Goal: Task Accomplishment & Management: Complete application form

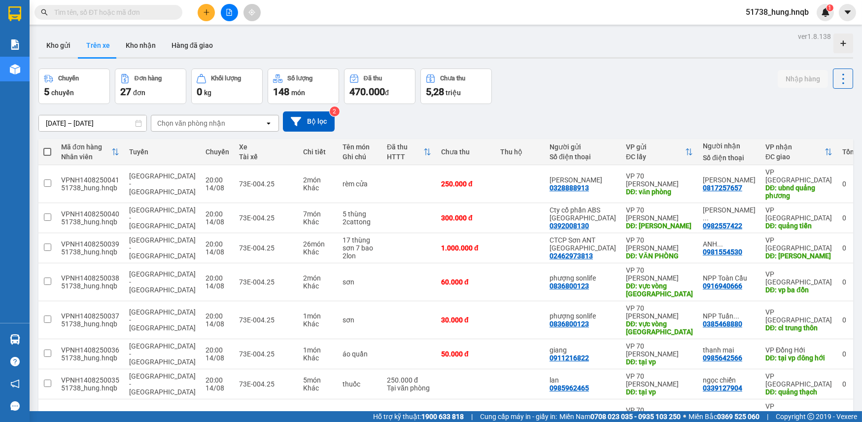
click at [39, 48] on button "Kho gửi" at bounding box center [58, 46] width 40 height 24
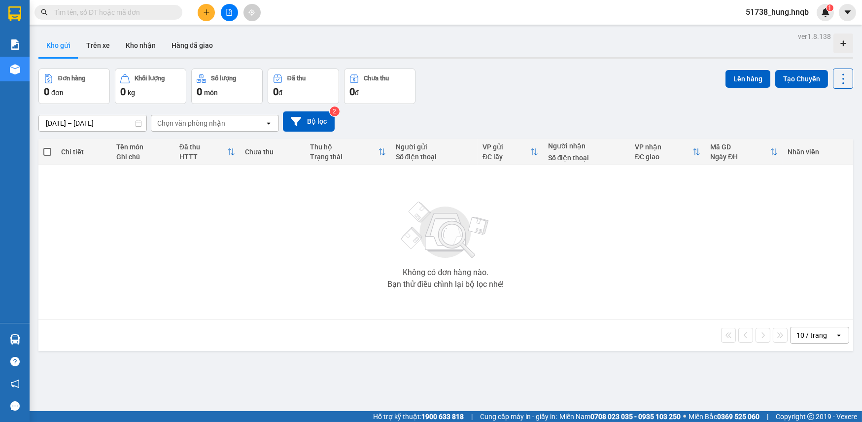
drag, startPoint x: 104, startPoint y: 51, endPoint x: 122, endPoint y: 57, distance: 19.3
click at [104, 50] on button "Trên xe" at bounding box center [97, 46] width 39 height 24
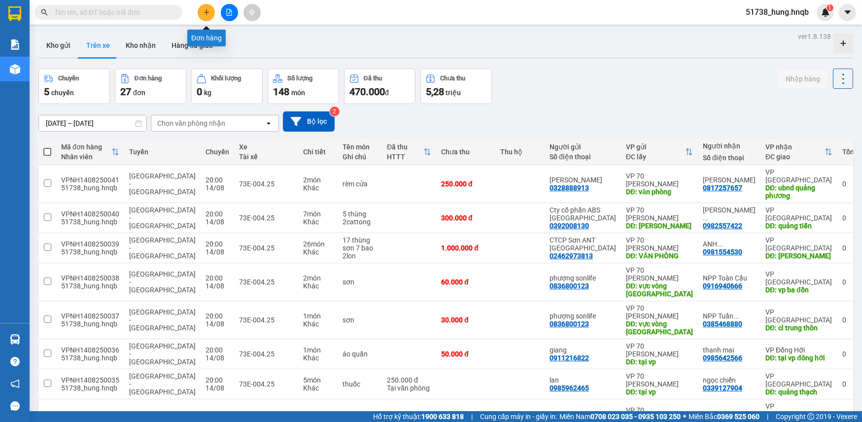
click at [205, 19] on button at bounding box center [206, 12] width 17 height 17
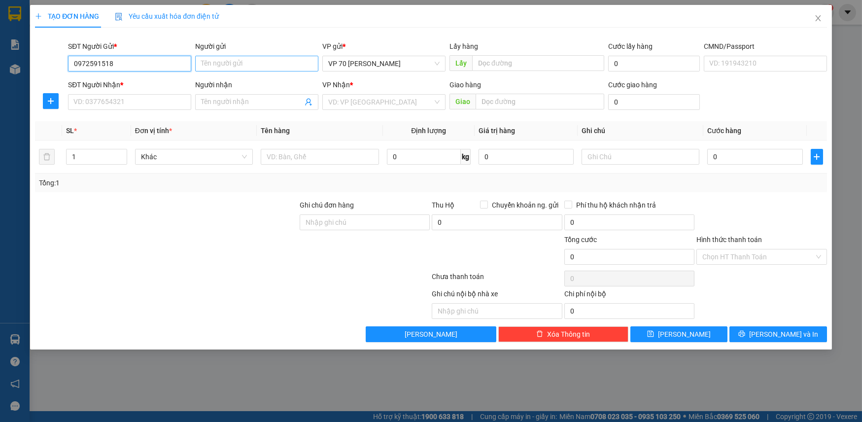
type input "0972591518"
click at [279, 67] on input "Người gửi" at bounding box center [256, 64] width 123 height 16
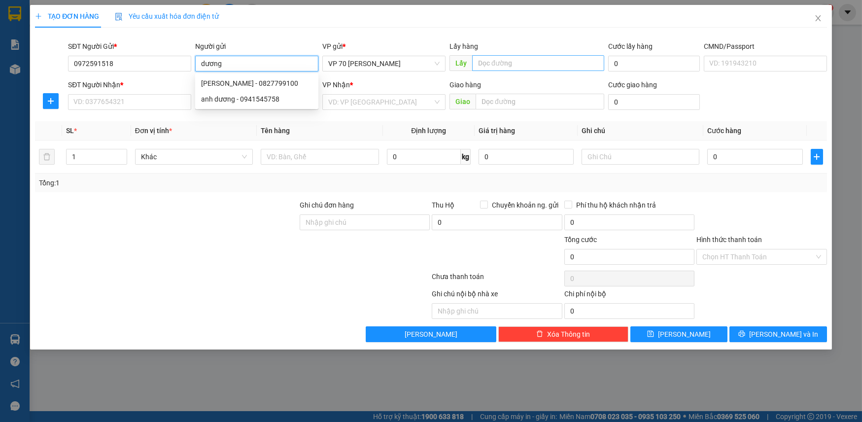
type input "dương"
click at [518, 63] on input "text" at bounding box center [538, 63] width 132 height 16
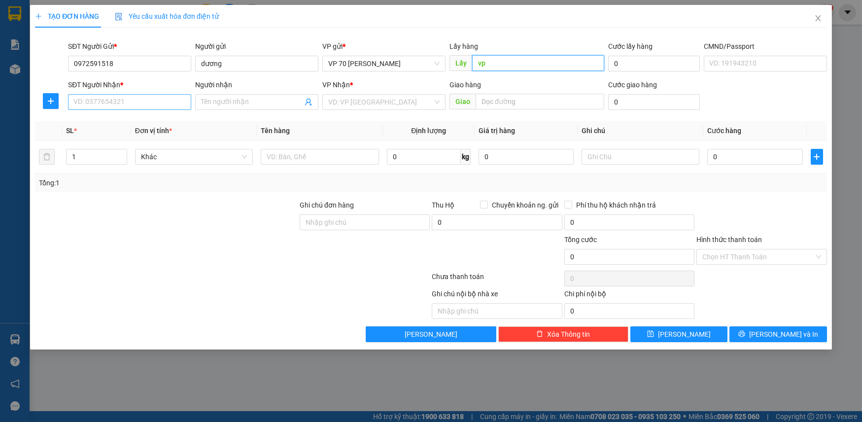
type input "vp"
click at [137, 102] on input "SĐT Người Nhận *" at bounding box center [129, 102] width 123 height 16
type input "0949732036"
click at [258, 101] on input "Người nhận" at bounding box center [252, 102] width 102 height 11
type input "hải hiền"
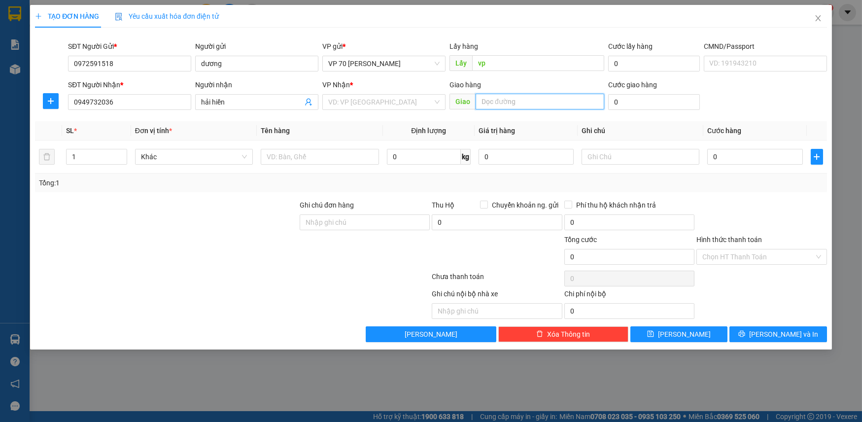
click at [524, 101] on input "text" at bounding box center [539, 102] width 129 height 16
click at [388, 97] on input "search" at bounding box center [380, 102] width 104 height 15
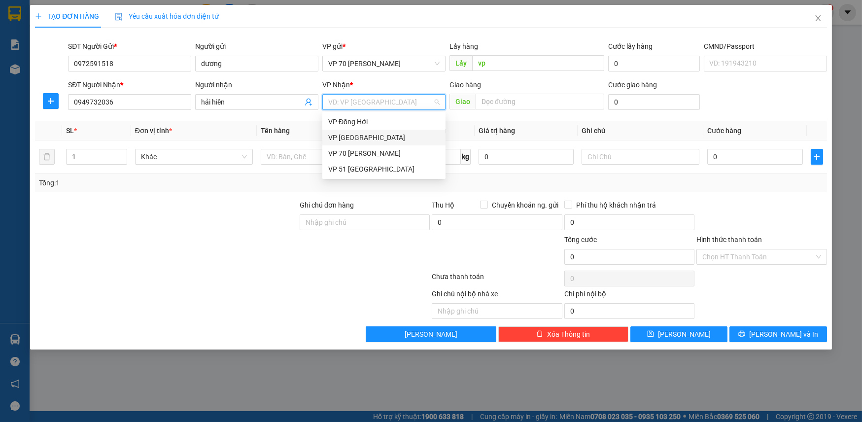
click at [366, 137] on div "VP [GEOGRAPHIC_DATA]" at bounding box center [383, 137] width 111 height 11
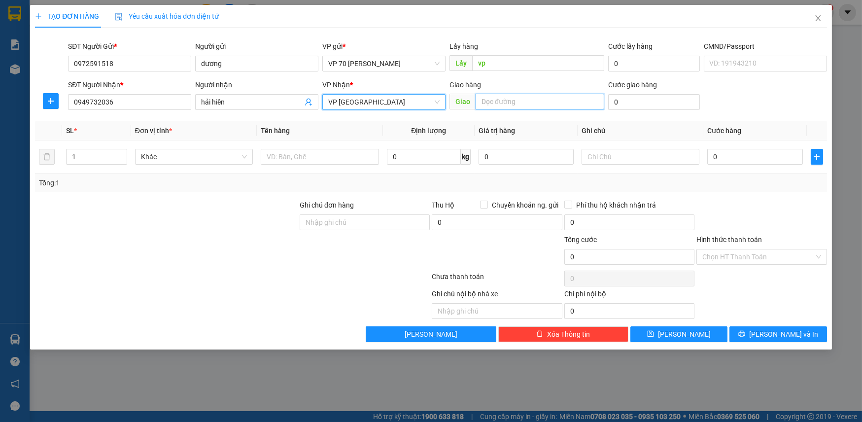
click at [508, 96] on input "text" at bounding box center [539, 102] width 129 height 16
type input "cx quảng tiến"
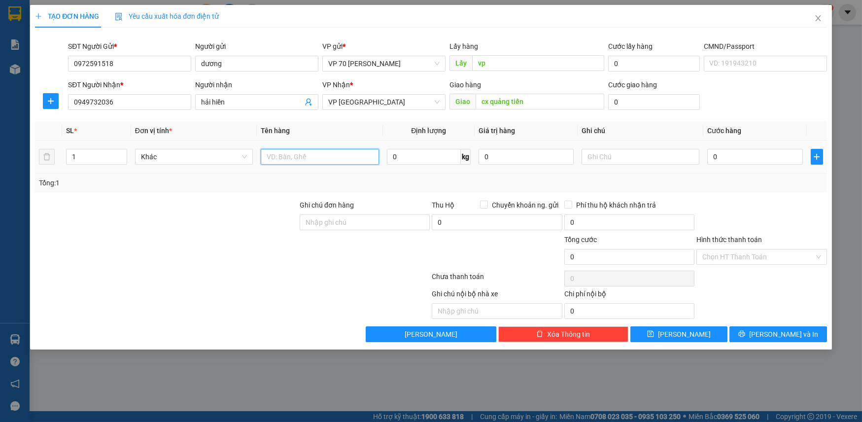
click at [286, 157] on input "text" at bounding box center [320, 157] width 118 height 16
type input "h"
type input "thịt"
click at [728, 158] on input "0" at bounding box center [754, 157] width 95 height 16
type input "5"
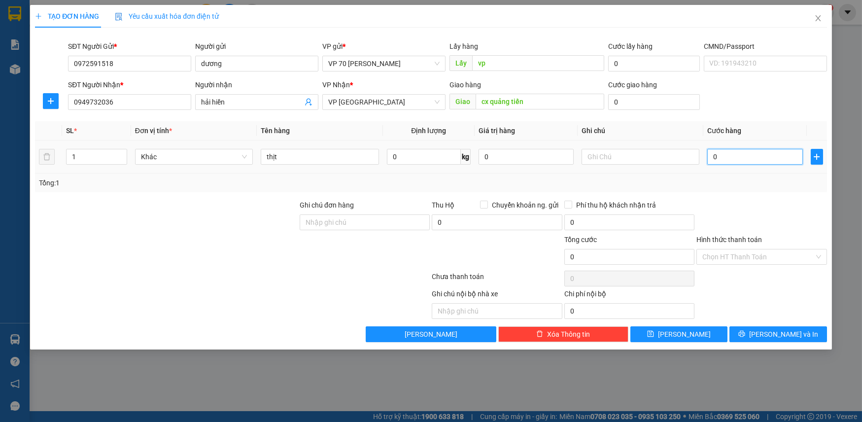
type input "5"
type input "50"
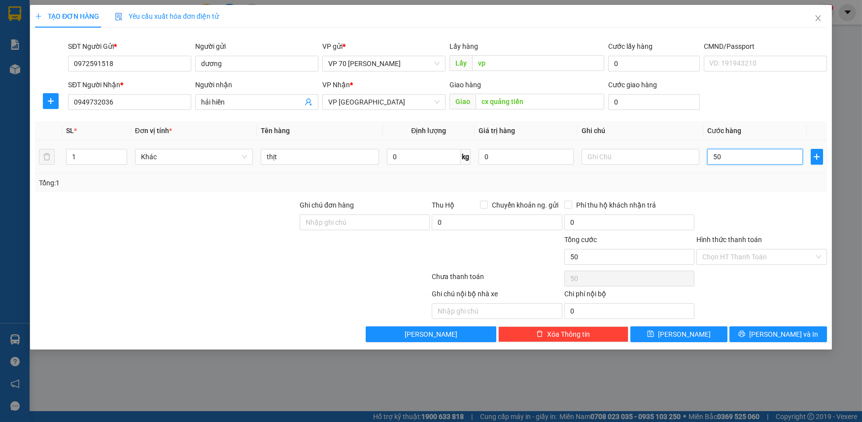
type input "500"
type input "5.000"
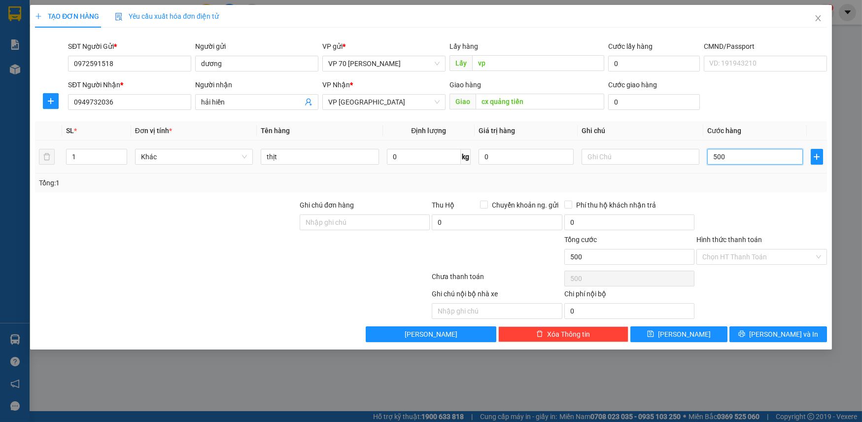
type input "5.000"
type input "50.000"
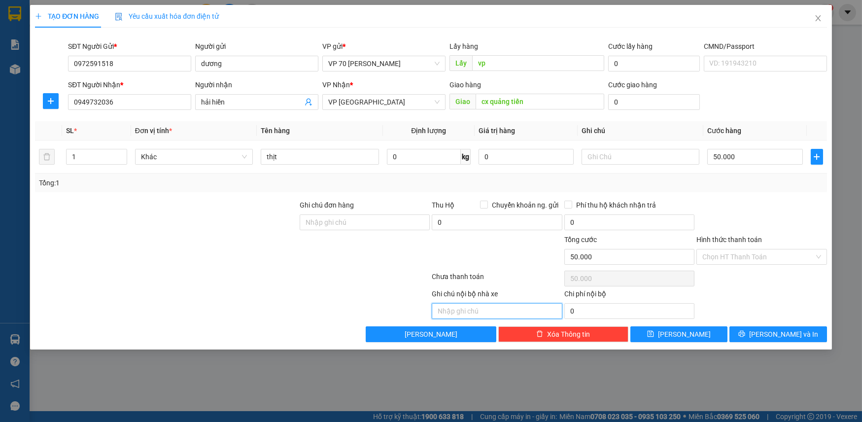
click at [455, 305] on input "text" at bounding box center [497, 311] width 130 height 16
click at [774, 262] on input "Hình thức thanh toán" at bounding box center [757, 256] width 111 height 15
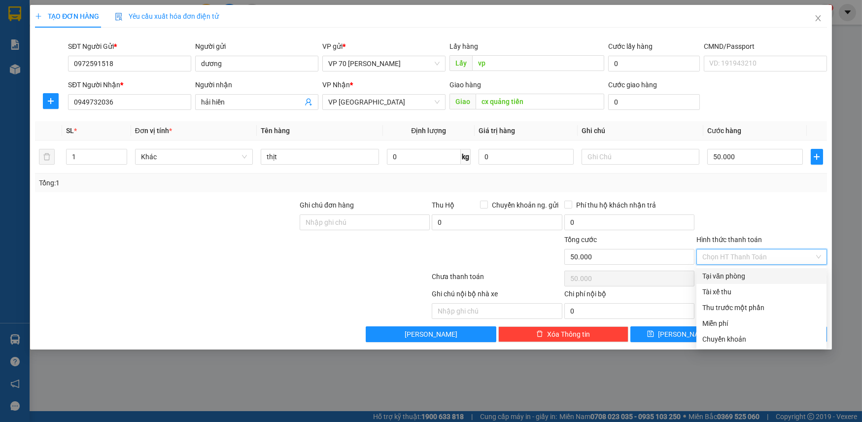
click at [759, 210] on div at bounding box center [761, 217] width 132 height 34
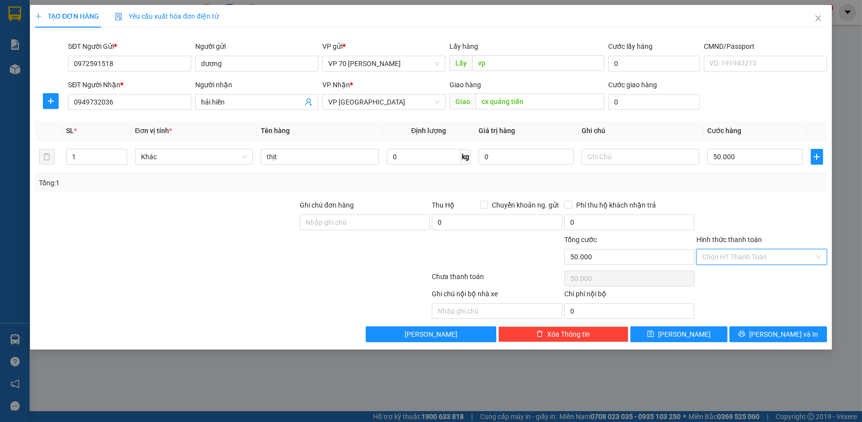
click at [791, 256] on input "Hình thức thanh toán" at bounding box center [757, 256] width 111 height 15
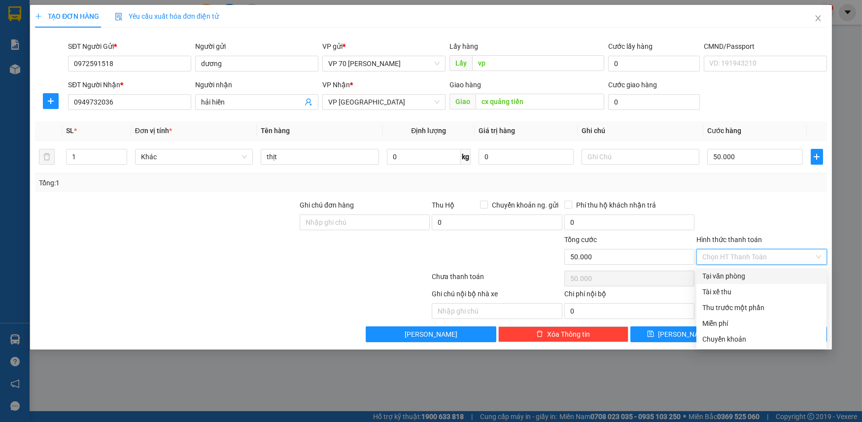
click at [748, 278] on div "Tại văn phòng" at bounding box center [761, 276] width 118 height 11
type input "0"
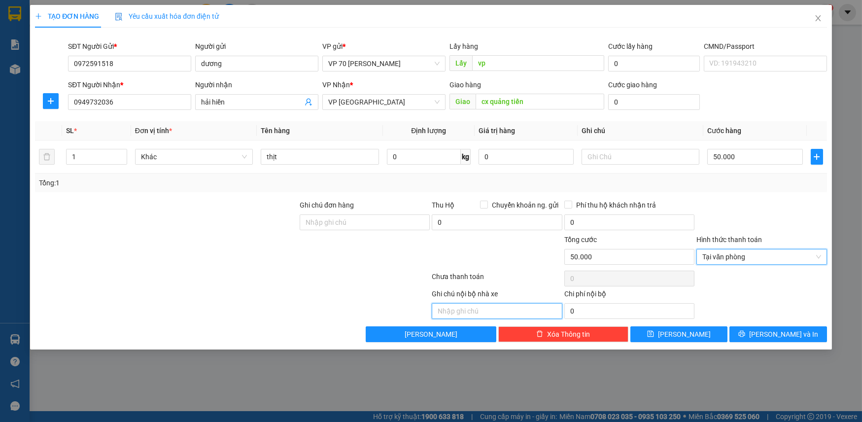
click at [513, 318] on input "text" at bounding box center [497, 311] width 130 height 16
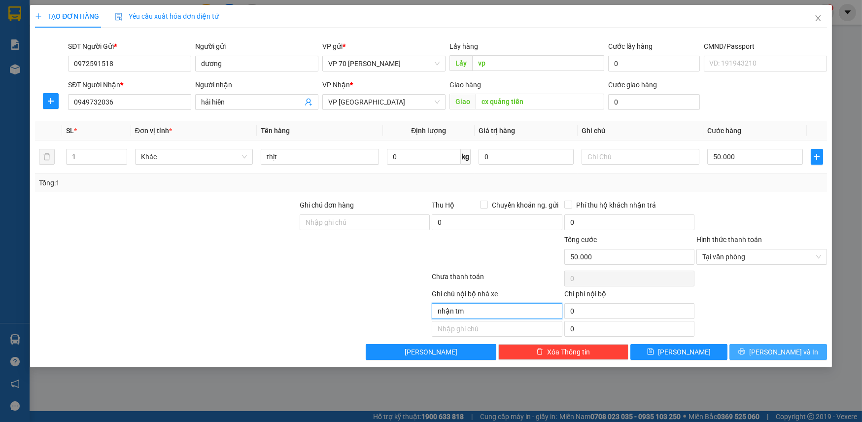
type input "nhận tm"
click at [745, 349] on icon "printer" at bounding box center [741, 351] width 7 height 7
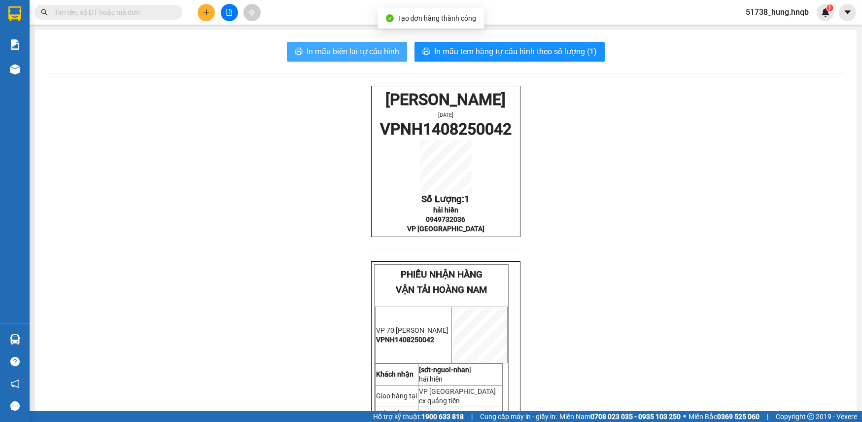
click at [385, 57] on span "In mẫu biên lai tự cấu hình" at bounding box center [352, 51] width 93 height 12
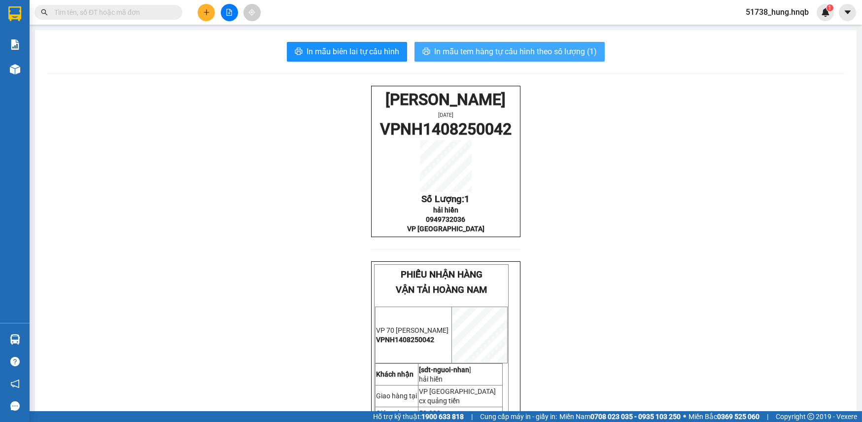
click at [548, 53] on span "In mẫu tem hàng tự cấu hình theo số lượng (1)" at bounding box center [515, 51] width 163 height 12
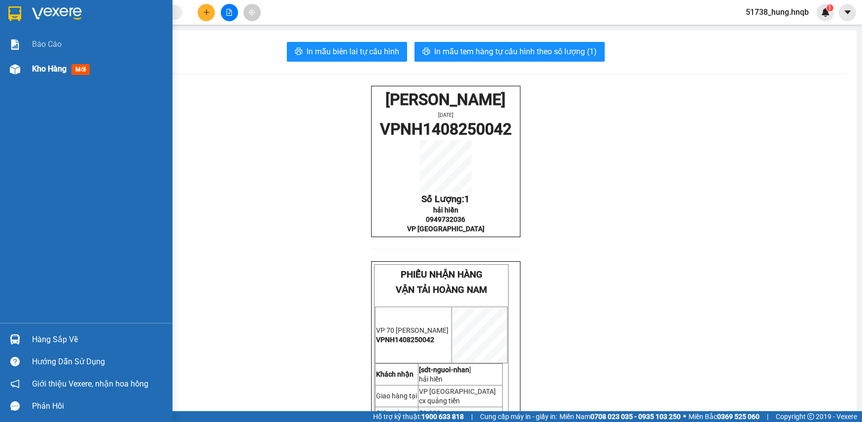
click at [23, 67] on div at bounding box center [14, 69] width 17 height 17
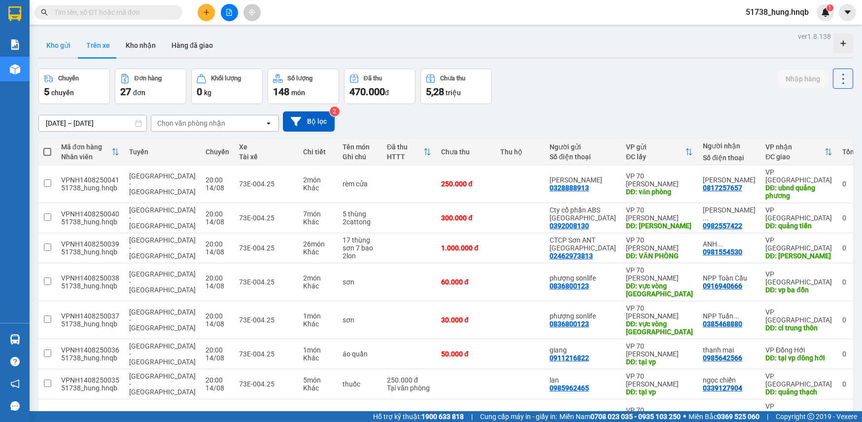
click at [70, 44] on button "Kho gửi" at bounding box center [58, 46] width 40 height 24
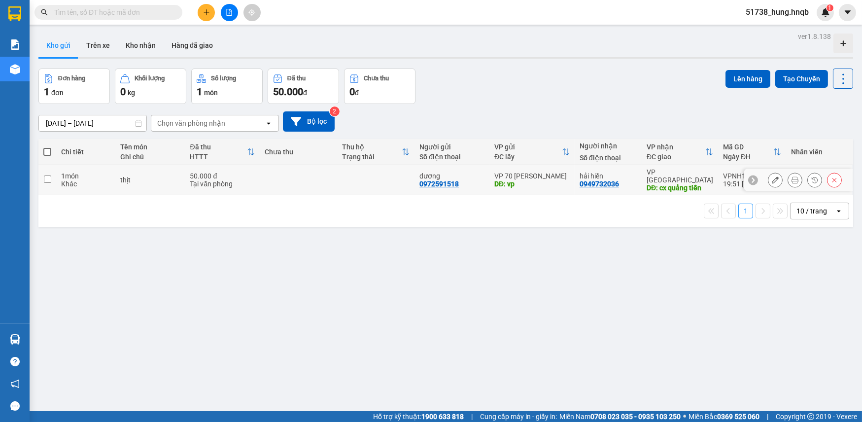
click at [62, 172] on div "1 món" at bounding box center [85, 176] width 49 height 8
checkbox input "true"
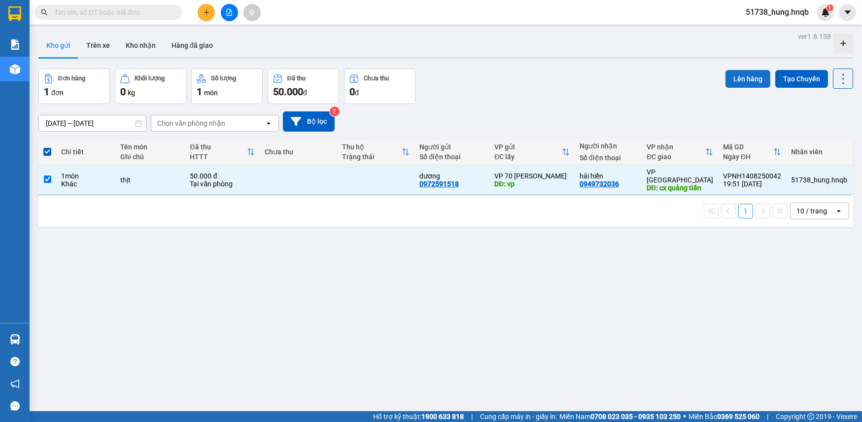
click at [744, 79] on button "Lên hàng" at bounding box center [747, 79] width 45 height 18
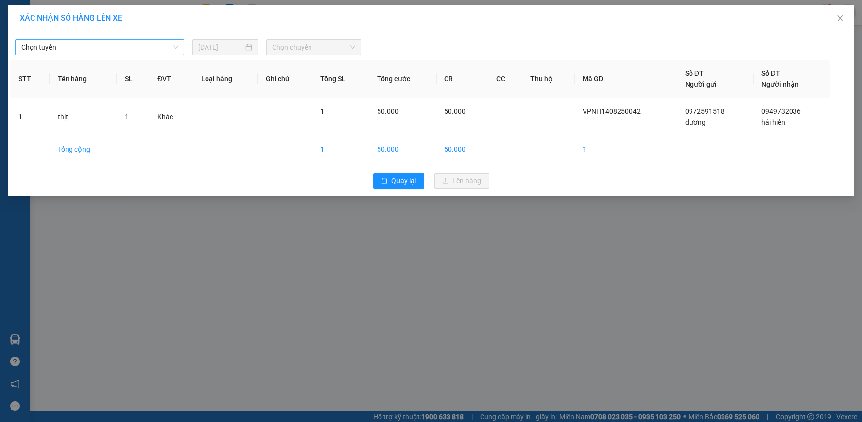
click at [123, 49] on span "Chọn tuyến" at bounding box center [99, 47] width 157 height 15
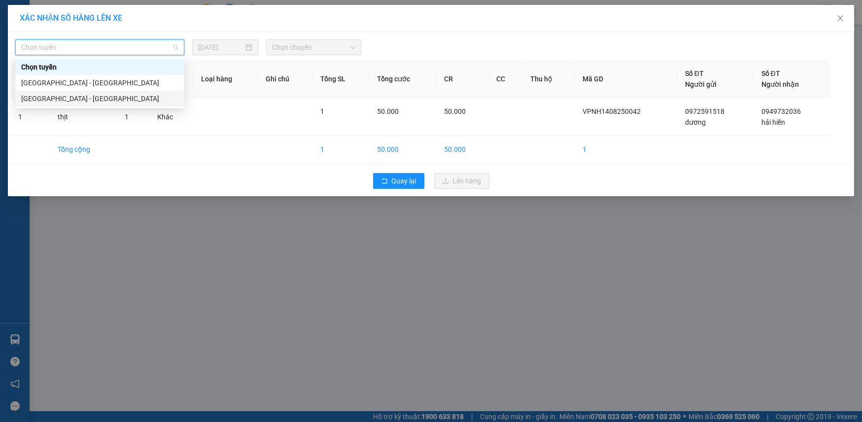
click at [101, 95] on div "[GEOGRAPHIC_DATA] - [GEOGRAPHIC_DATA]" at bounding box center [99, 98] width 157 height 11
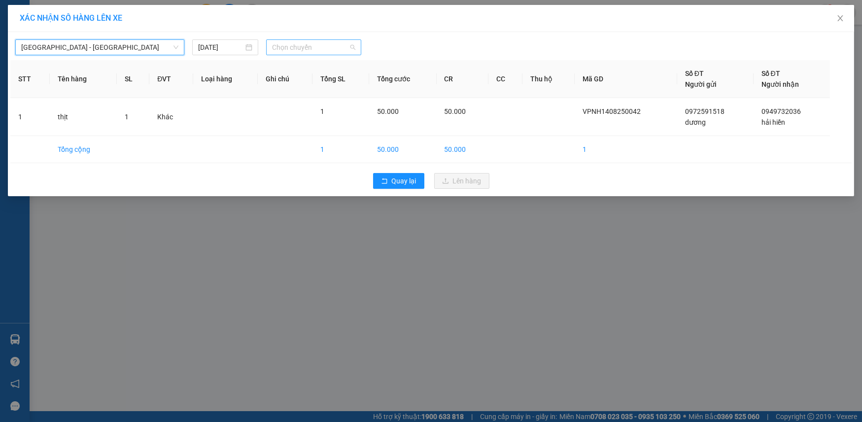
click at [296, 48] on span "Chọn chuyến" at bounding box center [313, 47] width 83 height 15
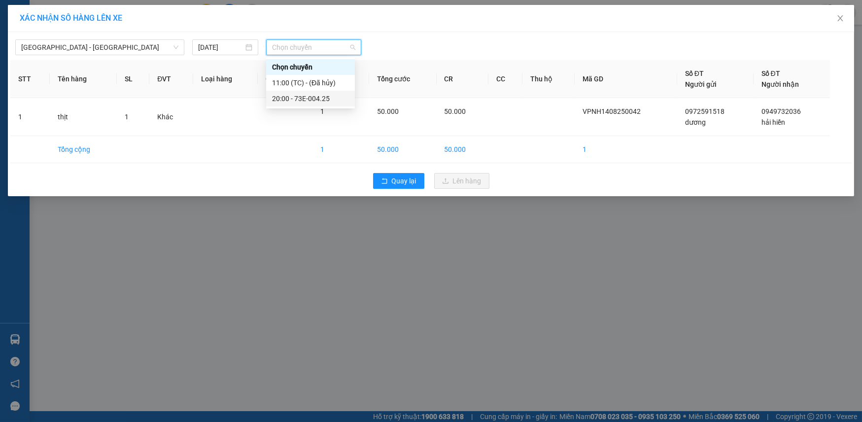
click at [308, 97] on div "20:00 - 73E-004.25" at bounding box center [310, 98] width 77 height 11
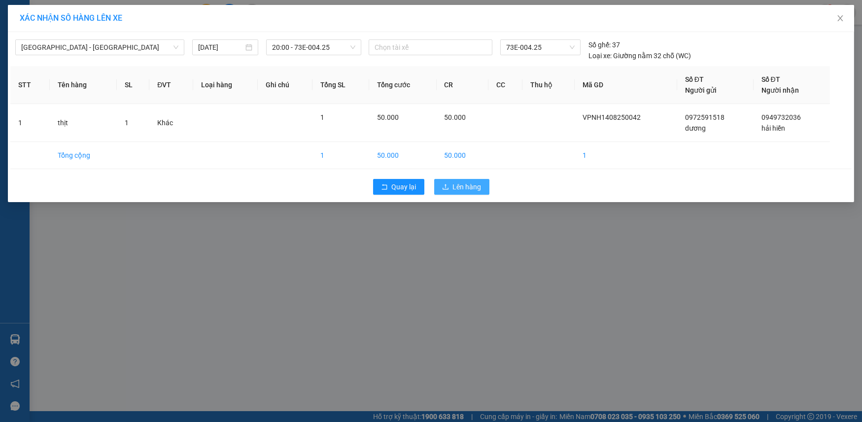
click at [453, 184] on span "Lên hàng" at bounding box center [467, 186] width 29 height 11
